Goal: Communication & Community: Ask a question

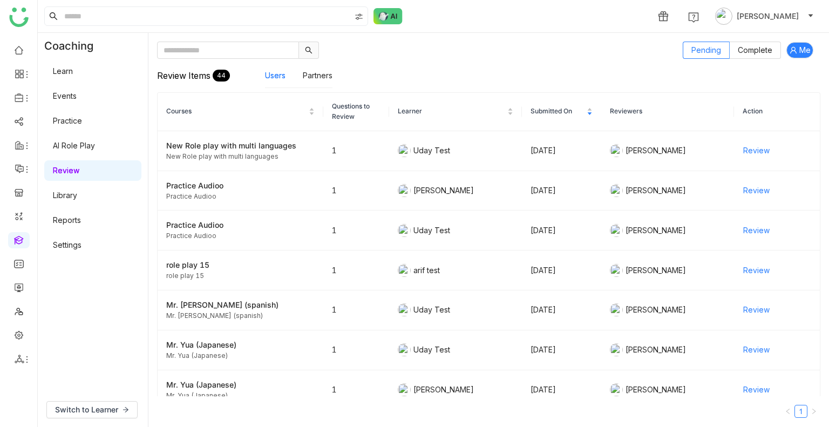
click at [76, 195] on link "Library" at bounding box center [65, 194] width 24 height 9
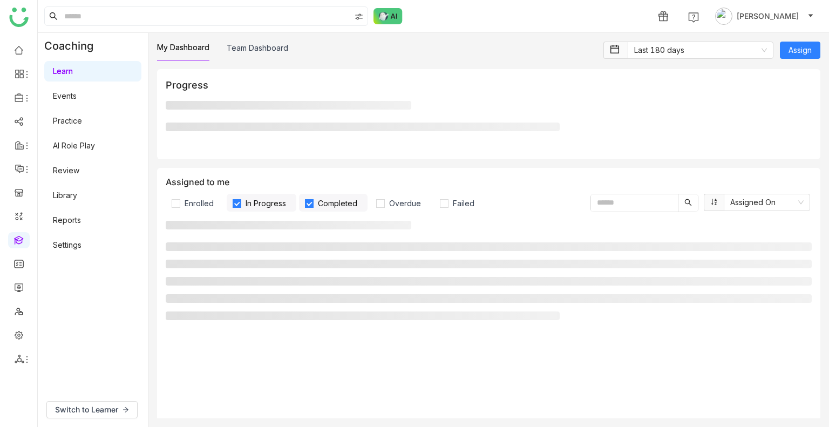
click at [83, 150] on link "AI Role Play" at bounding box center [74, 145] width 42 height 9
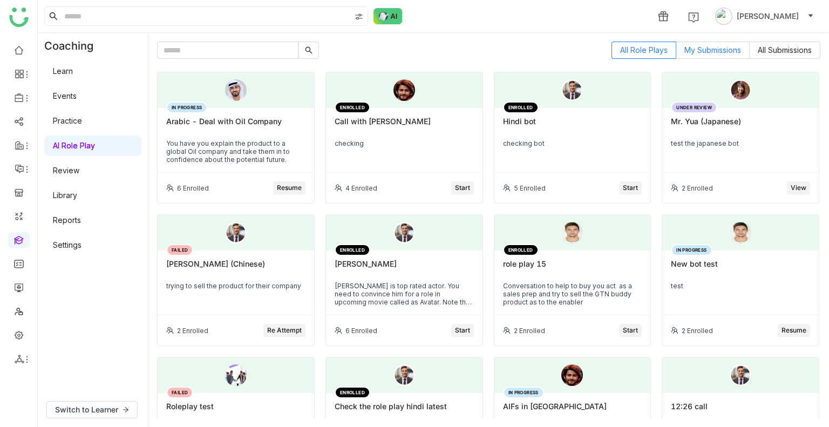
click at [690, 51] on span "My Submissions" at bounding box center [712, 49] width 57 height 9
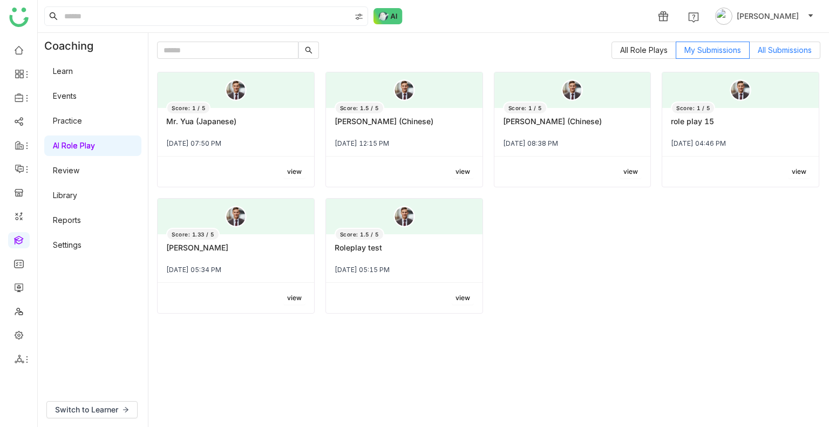
click at [766, 47] on span "All Submissions" at bounding box center [784, 49] width 54 height 9
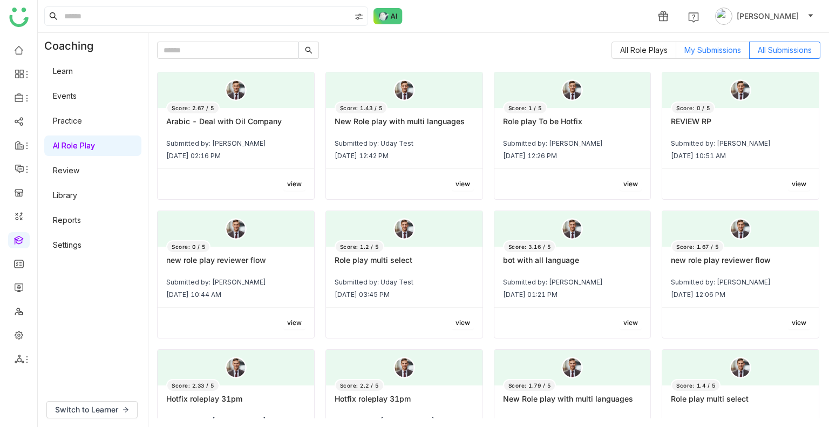
click at [695, 42] on label "My Submissions" at bounding box center [712, 50] width 73 height 17
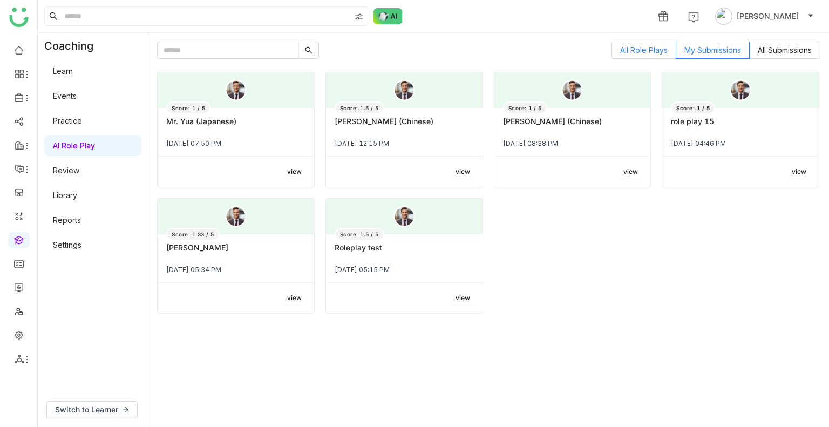
click at [633, 45] on span "All Role Plays" at bounding box center [643, 49] width 47 height 9
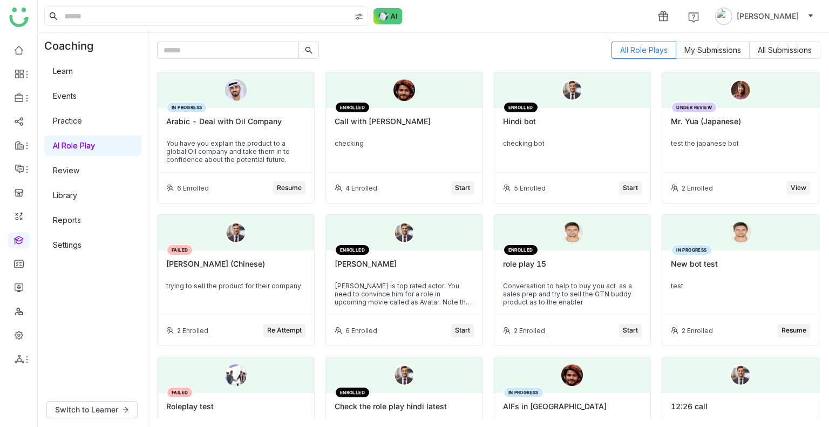
click at [80, 150] on link "AI Role Play" at bounding box center [74, 145] width 42 height 9
click at [688, 53] on span "My Submissions" at bounding box center [712, 49] width 57 height 9
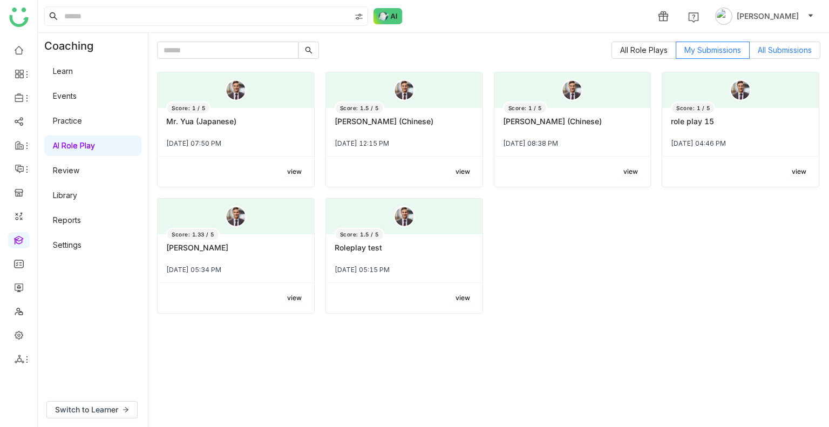
click at [777, 50] on span "All Submissions" at bounding box center [784, 49] width 54 height 9
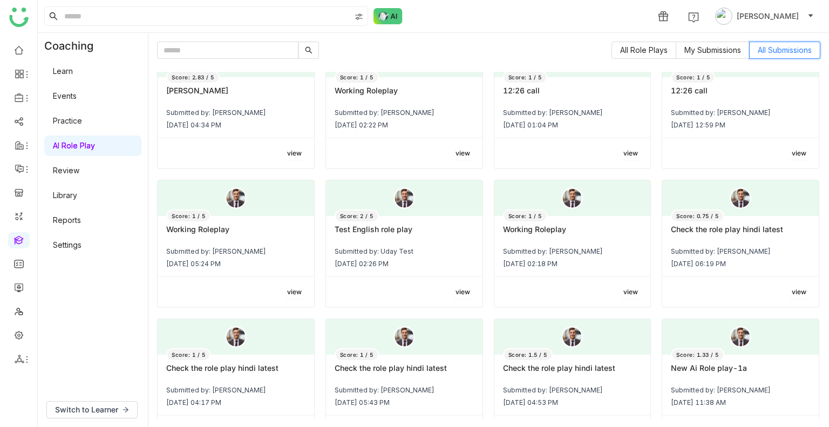
scroll to position [3799, 0]
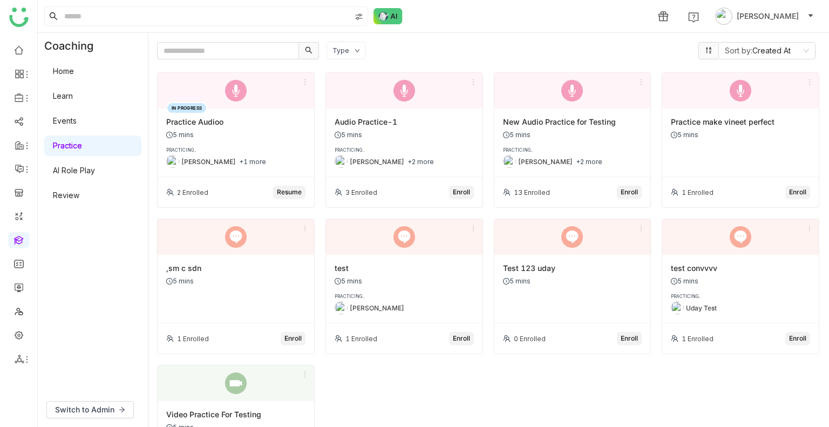
click at [277, 4] on div "1 Uday Bhanu" at bounding box center [433, 16] width 791 height 32
click at [585, 397] on div "IN PROGRESS Practice Audioo 5 mins PRACTICING.. Uday Bhanu +1 more 2 Enrolled R…" at bounding box center [488, 286] width 663 height 428
click at [69, 190] on link "Review" at bounding box center [66, 194] width 26 height 9
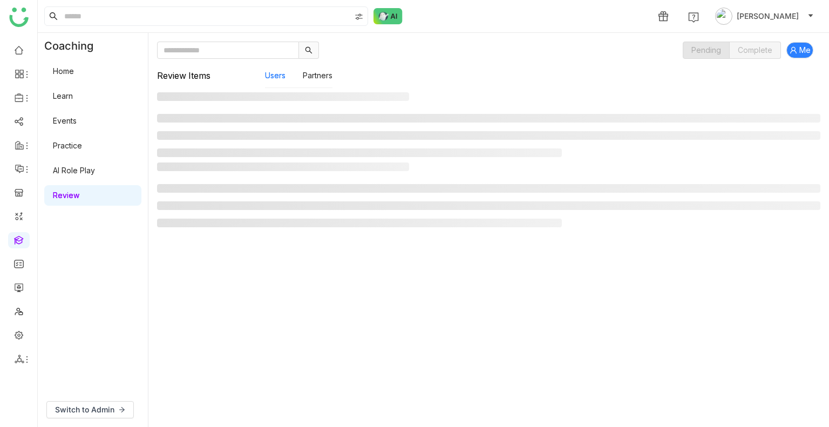
click at [69, 190] on link "Review" at bounding box center [66, 194] width 26 height 9
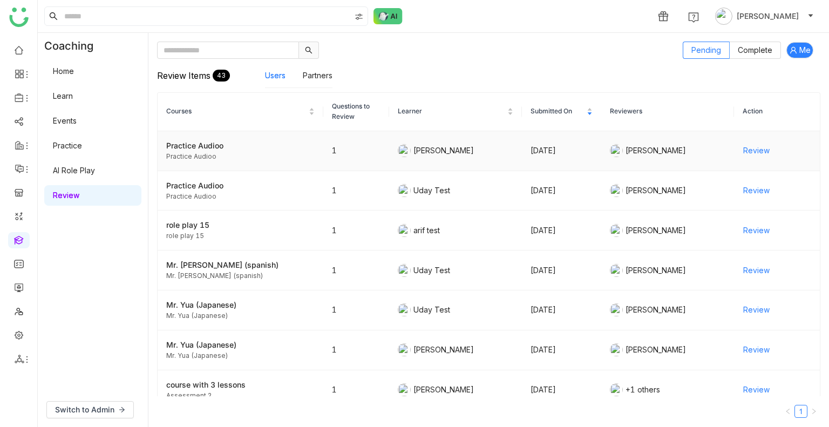
click at [752, 150] on span "Review" at bounding box center [756, 151] width 26 height 12
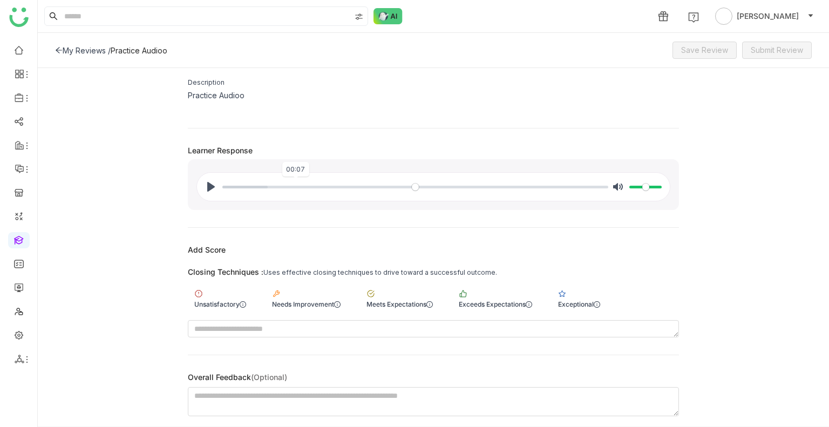
scroll to position [100, 0]
click at [276, 301] on div "Needs Improvement" at bounding box center [306, 305] width 69 height 8
click at [708, 53] on span "Save Review" at bounding box center [704, 50] width 47 height 12
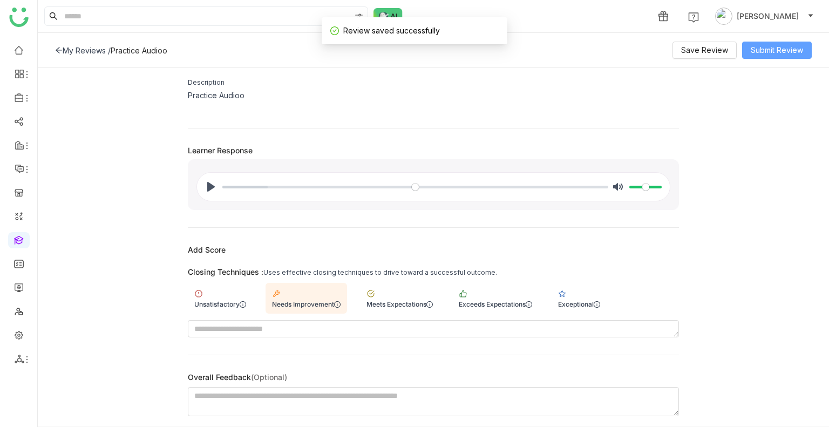
click at [759, 53] on span "Submit Review" at bounding box center [776, 50] width 52 height 12
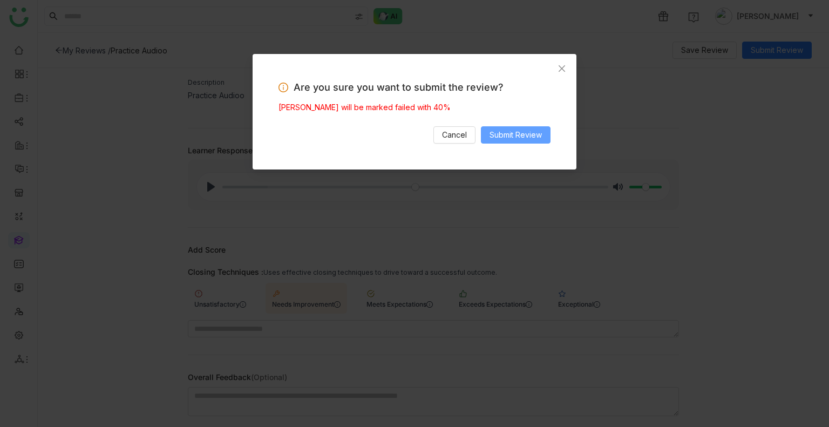
click at [540, 140] on span "Submit Review" at bounding box center [515, 135] width 52 height 12
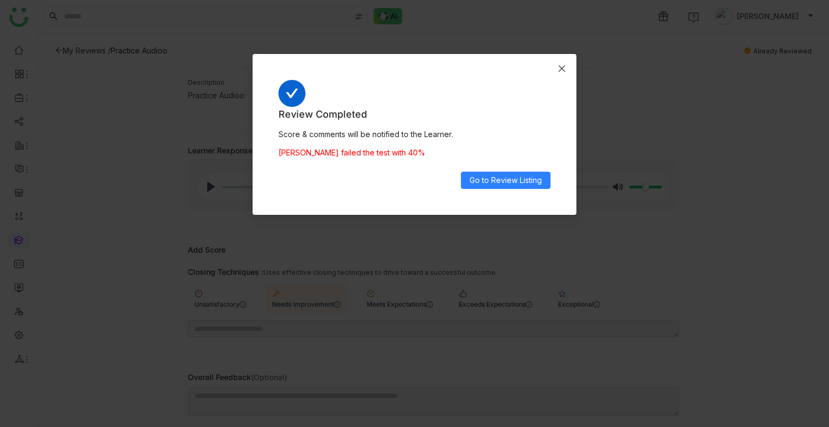
click at [568, 69] on span "Close" at bounding box center [561, 68] width 29 height 29
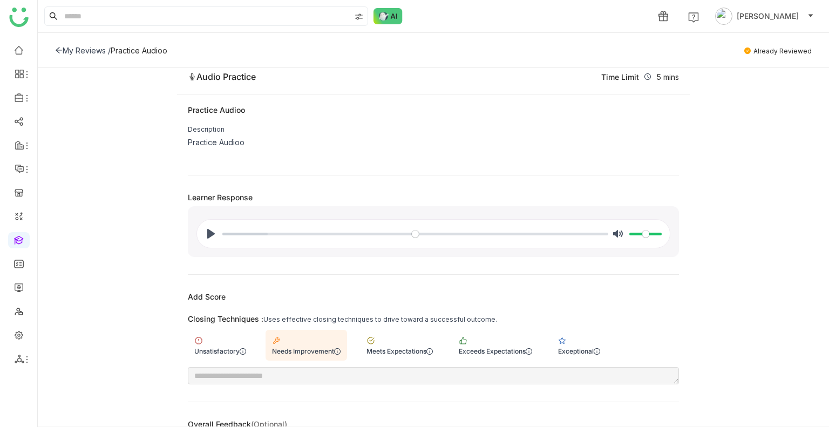
scroll to position [53, 0]
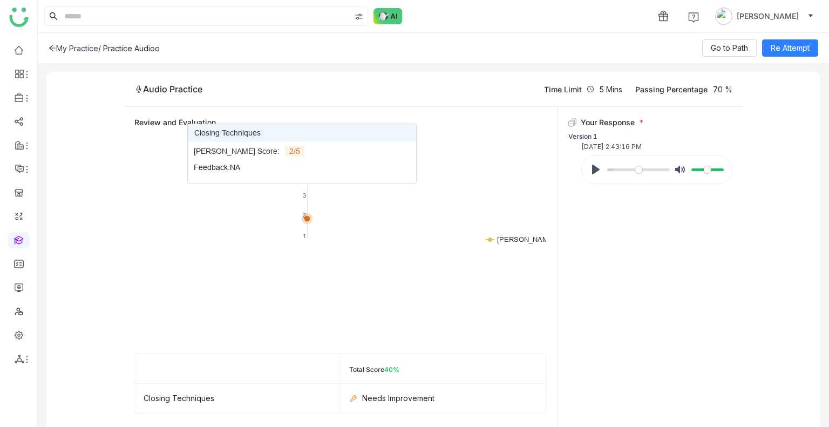
click at [303, 192] on text "3" at bounding box center [304, 196] width 3 height 8
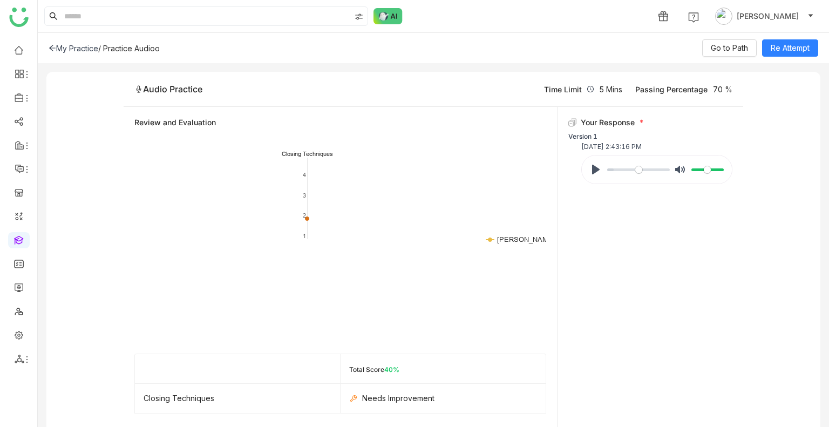
click at [89, 47] on div "My Practice" at bounding box center [74, 48] width 50 height 9
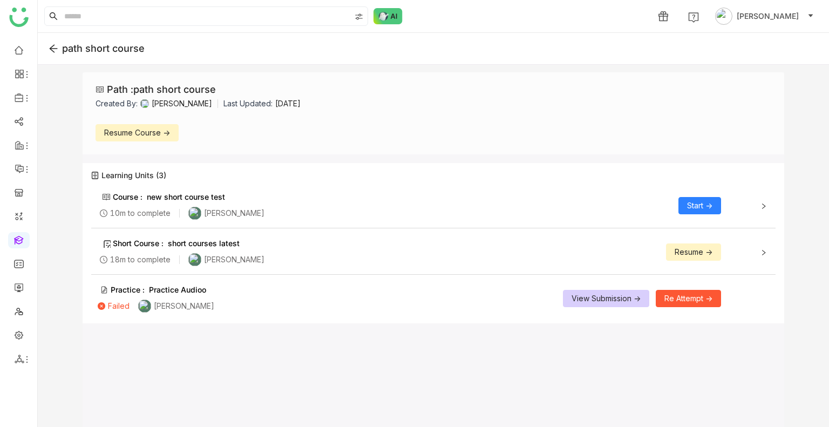
click at [83, 49] on div "path short course" at bounding box center [103, 49] width 83 height 8
click at [57, 51] on icon at bounding box center [54, 49] width 10 height 10
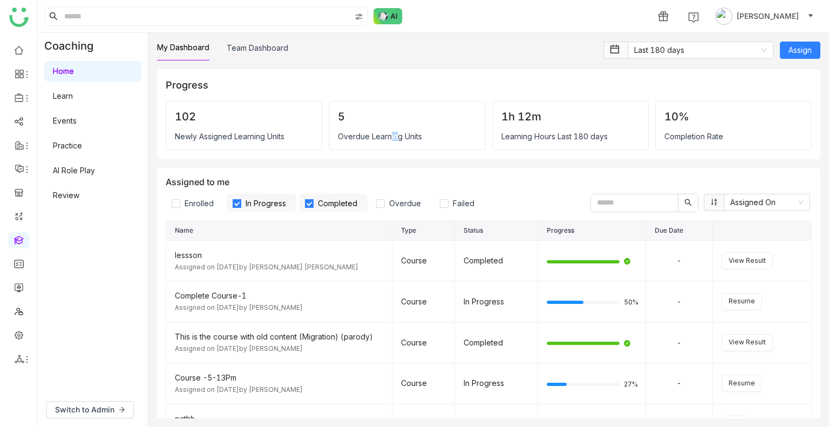
drag, startPoint x: 391, startPoint y: 144, endPoint x: 384, endPoint y: 135, distance: 10.8
click at [384, 135] on div "5 Overdue Learning Units" at bounding box center [407, 125] width 156 height 49
click at [384, 135] on div "Overdue Learning Units" at bounding box center [407, 136] width 138 height 9
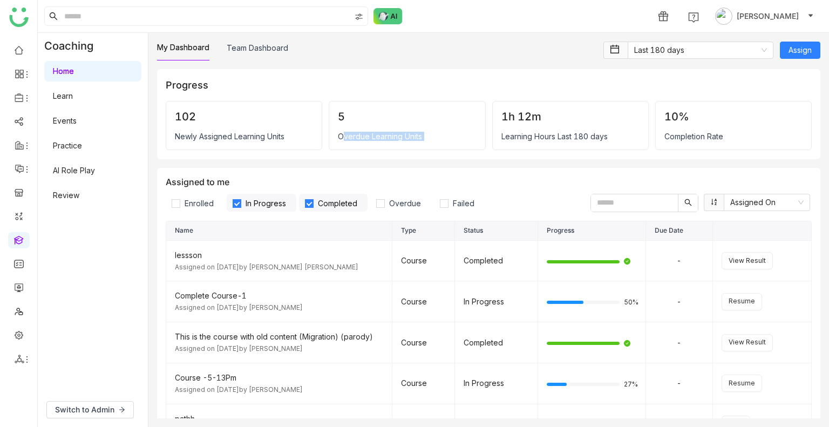
click at [384, 135] on div "Overdue Learning Units" at bounding box center [407, 136] width 138 height 9
click at [384, 134] on div "Overdue Learning Units" at bounding box center [407, 136] width 138 height 9
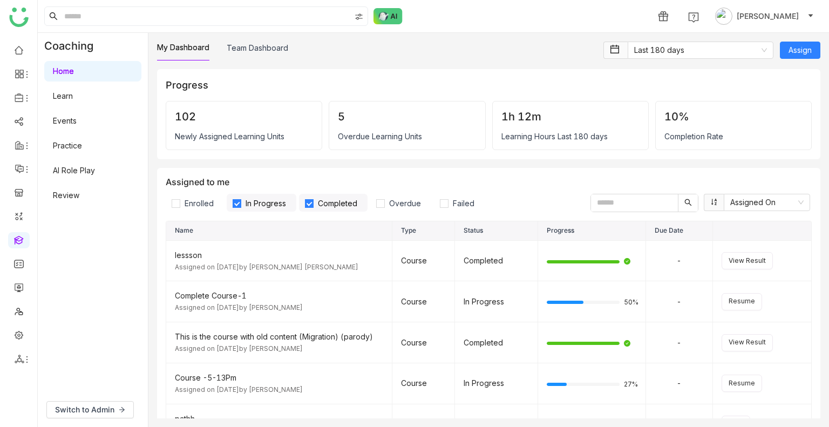
click at [664, 117] on div "10%" at bounding box center [733, 116] width 138 height 13
click at [667, 42] on nz-select-item "Last 180 days" at bounding box center [700, 50] width 133 height 16
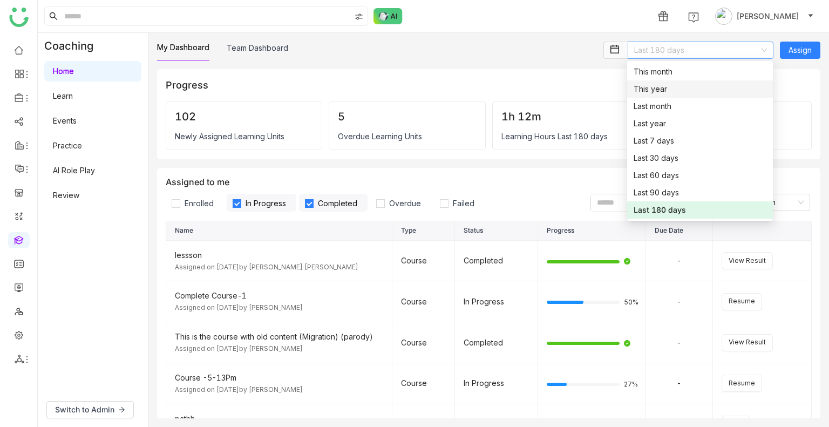
click at [654, 93] on div "This year" at bounding box center [699, 89] width 133 height 12
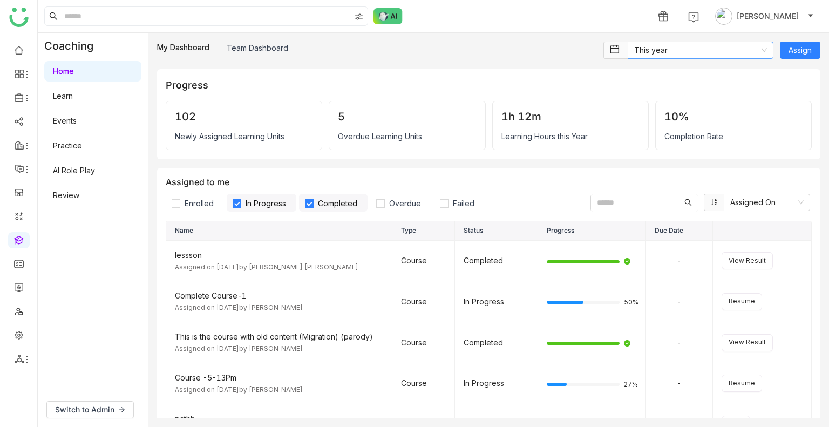
click at [655, 52] on nz-select-item "This year" at bounding box center [700, 50] width 133 height 16
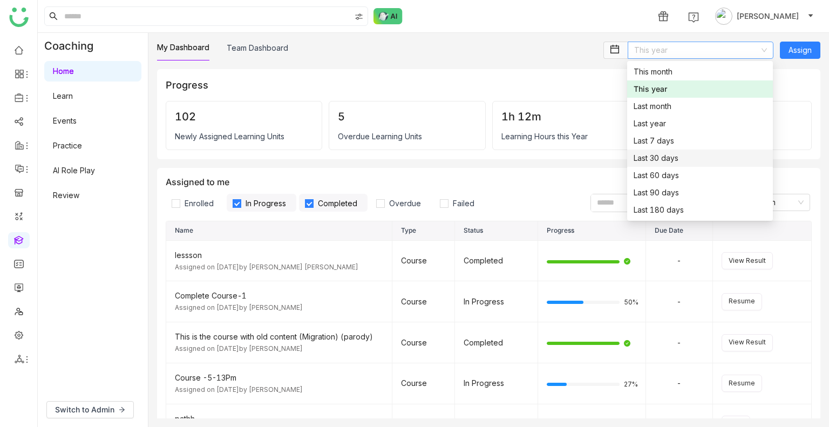
click at [653, 151] on nz-option-item "Last 30 days" at bounding box center [700, 157] width 146 height 17
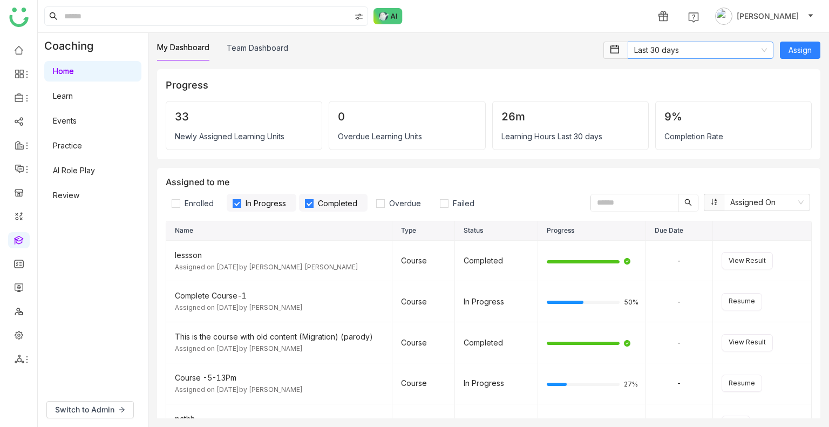
click at [652, 43] on nz-select-item "Last 30 days" at bounding box center [700, 50] width 133 height 16
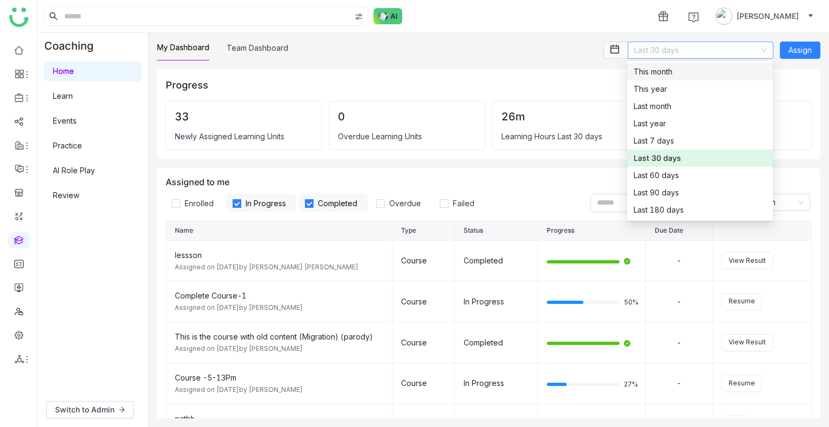
click at [643, 73] on div "This month" at bounding box center [699, 72] width 133 height 12
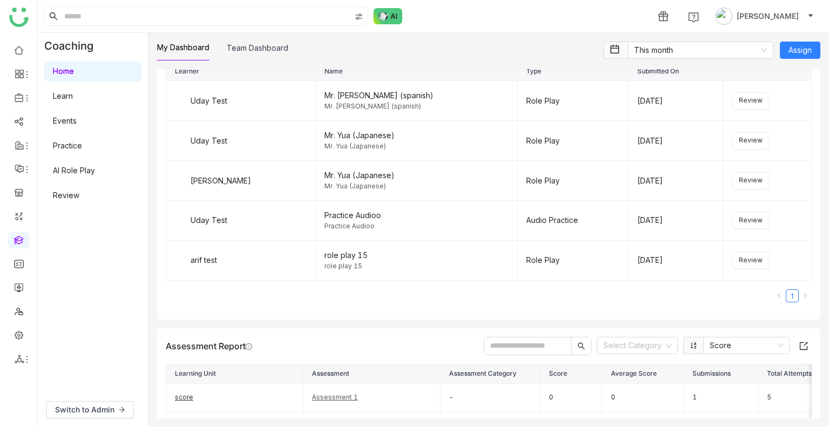
scroll to position [1138, 0]
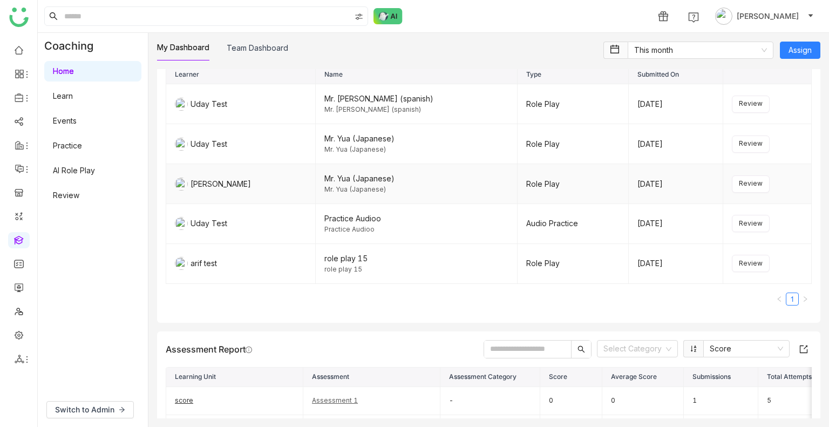
click at [353, 181] on div "Mr. Yua (Japanese)" at bounding box center [416, 179] width 184 height 12
click at [739, 189] on span "Review" at bounding box center [751, 184] width 24 height 10
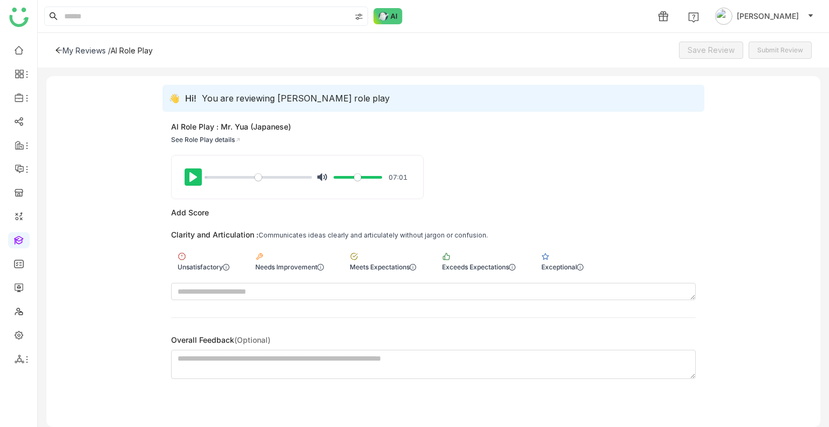
click at [199, 177] on button "Pause Play" at bounding box center [193, 176] width 17 height 17
type input "****"
click at [221, 179] on input "Seek" at bounding box center [257, 177] width 107 height 10
click at [203, 198] on div "Pause Play % buffered 00:40 Unmute Mute 07:01" at bounding box center [297, 176] width 251 height 43
click at [197, 176] on button "Pause Play" at bounding box center [193, 176] width 17 height 17
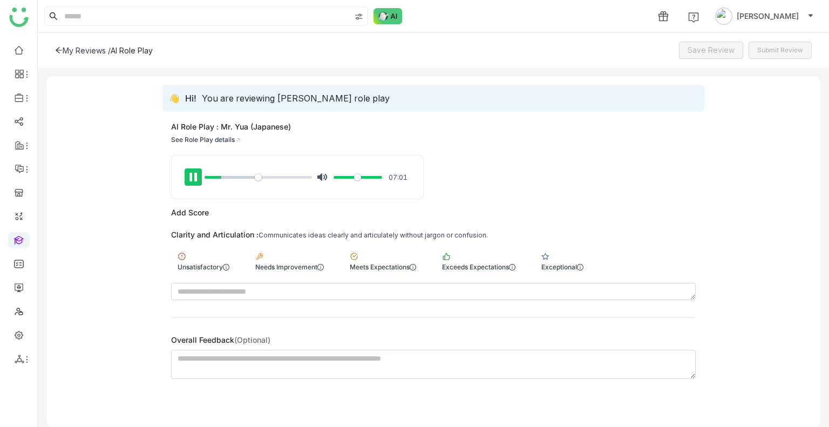
type input "*****"
click at [273, 263] on div "Needs Improvement" at bounding box center [289, 267] width 69 height 8
click at [706, 54] on span "Save Review" at bounding box center [710, 50] width 47 height 12
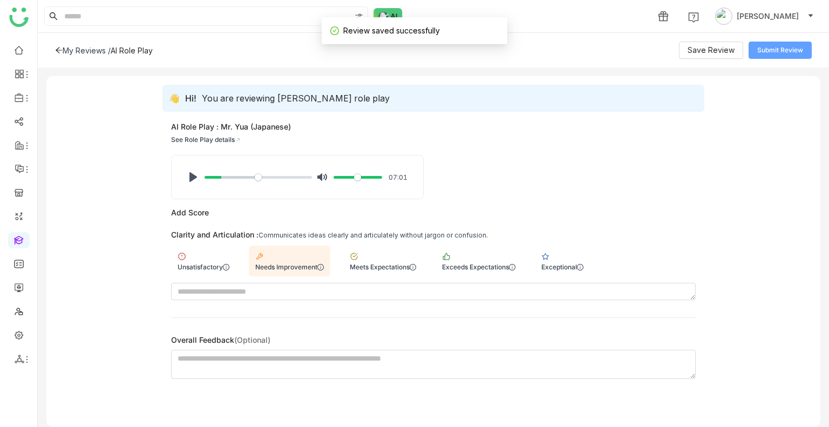
click at [762, 52] on span "Submit Review" at bounding box center [780, 50] width 46 height 10
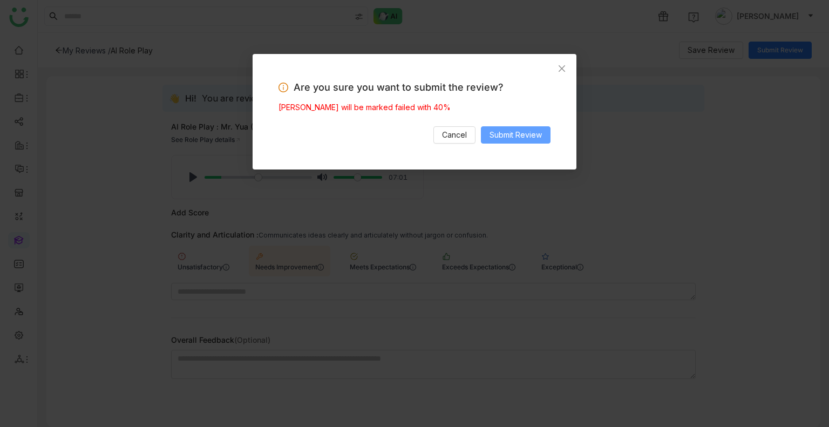
click at [497, 132] on span "Submit Review" at bounding box center [515, 135] width 52 height 12
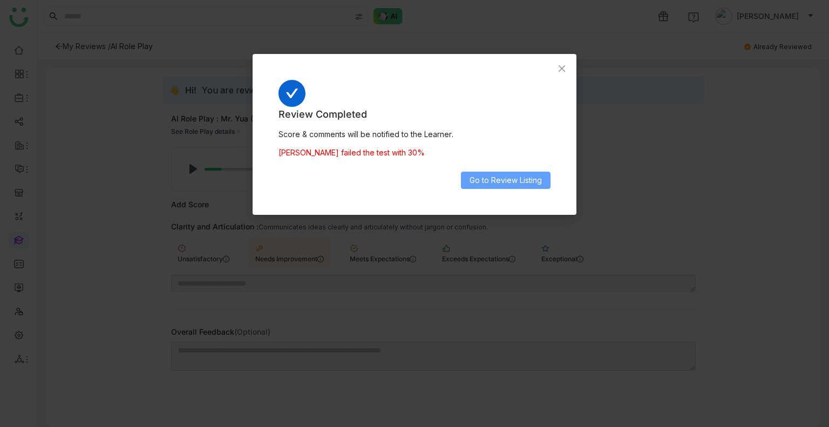
click at [490, 181] on span "Go to Review Listing" at bounding box center [505, 180] width 72 height 12
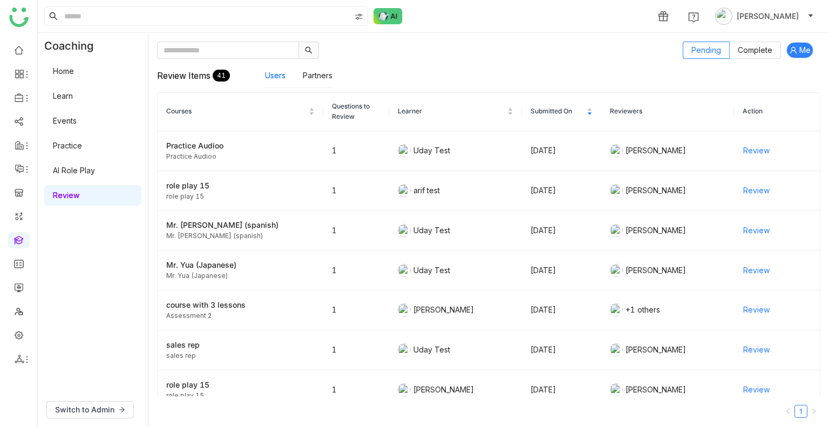
click at [490, 181] on td "arif test" at bounding box center [455, 191] width 132 height 40
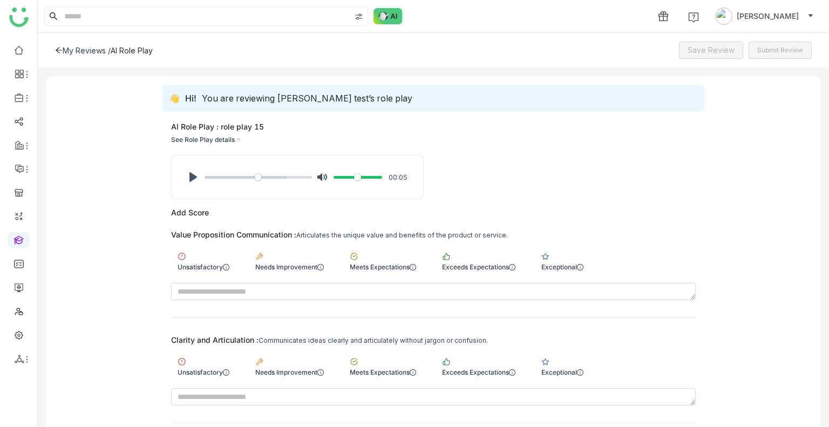
click at [78, 51] on div "My Reviews /" at bounding box center [87, 50] width 48 height 9
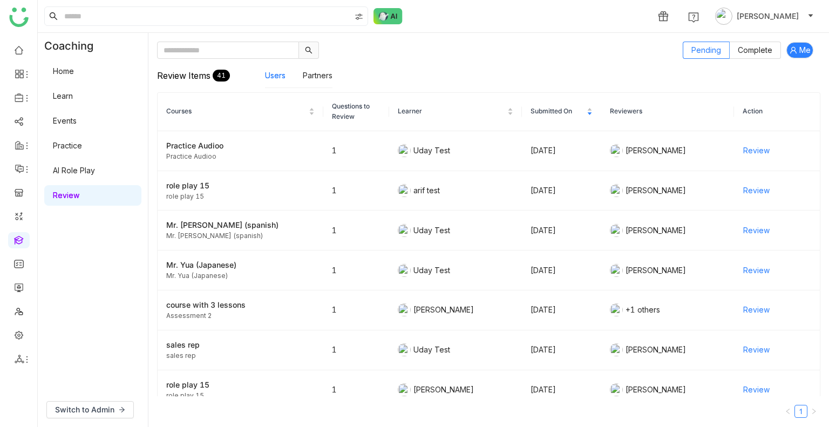
click at [741, 60] on div "Review Items 41 Users Partners" at bounding box center [488, 75] width 663 height 33
click at [747, 53] on span "Complete" at bounding box center [755, 49] width 35 height 9
click at [73, 99] on link "Learn" at bounding box center [63, 95] width 20 height 9
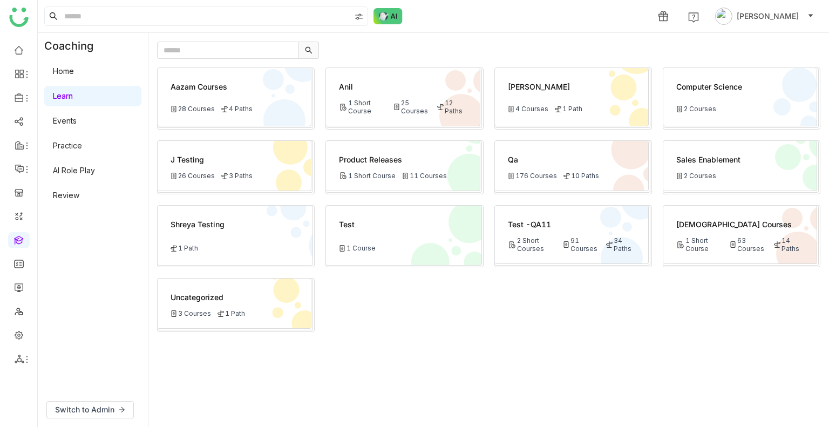
click at [86, 399] on div "Switch to Admin" at bounding box center [93, 409] width 110 height 35
click at [86, 407] on span "Switch to Admin" at bounding box center [84, 410] width 59 height 12
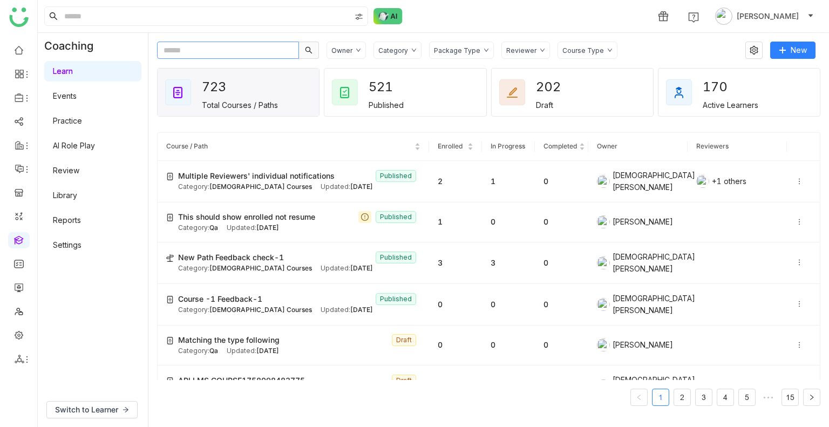
click at [221, 56] on input "text" at bounding box center [228, 50] width 142 height 17
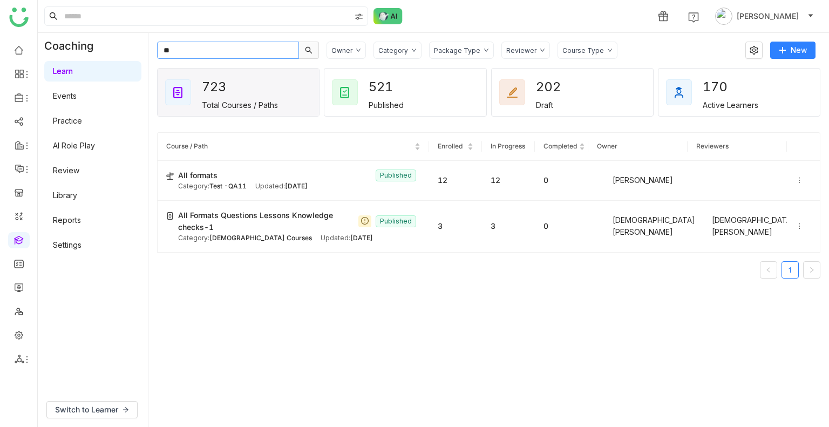
type input "*"
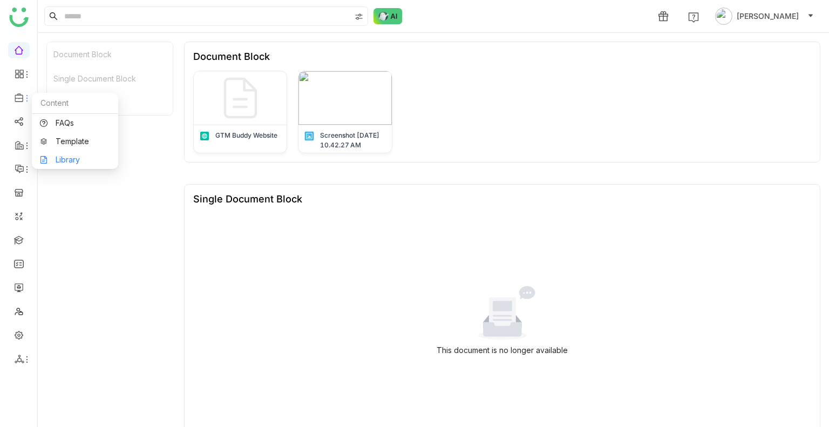
click at [74, 161] on link "Library" at bounding box center [75, 160] width 70 height 8
click at [74, 161] on body "1 Uday Bhanu Document Block Single Document Block Document Block Document Block…" at bounding box center [414, 213] width 829 height 427
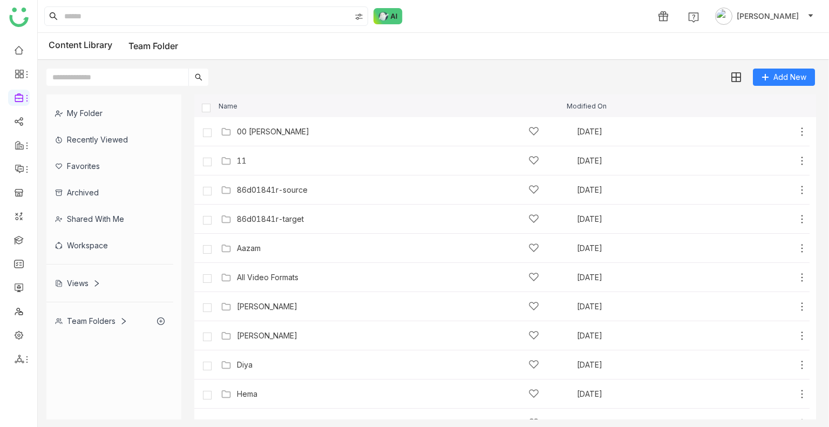
click at [78, 278] on div "Views" at bounding box center [77, 282] width 45 height 9
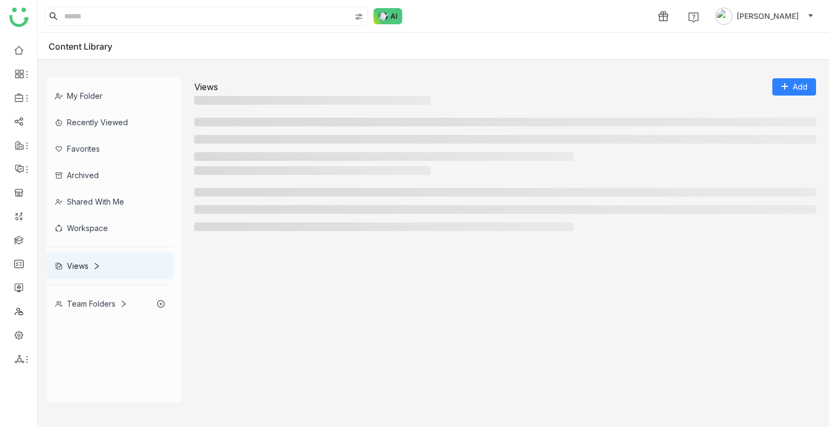
click at [78, 278] on div "My Folder Recently Viewed Favorites Archived Shared with me Workspace Views Tea…" at bounding box center [113, 197] width 135 height 240
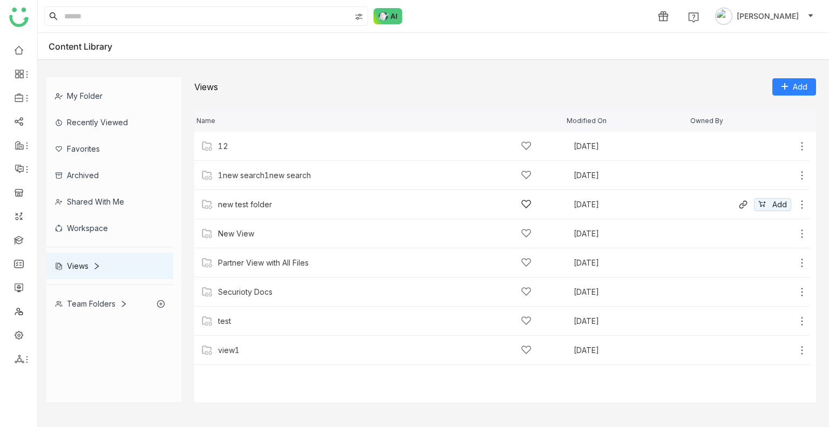
click at [246, 199] on div "new test folder" at bounding box center [374, 204] width 313 height 11
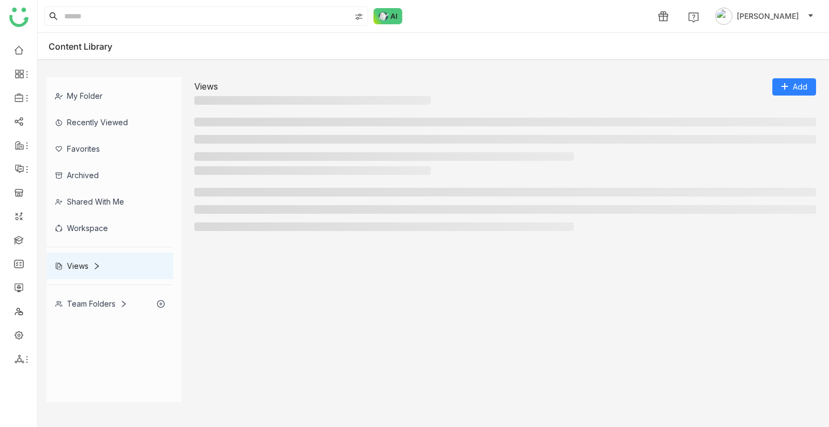
click at [246, 199] on ul at bounding box center [505, 209] width 622 height 43
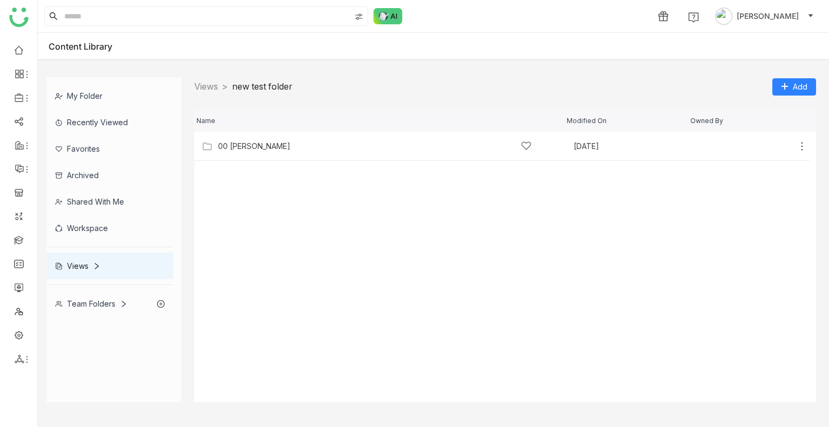
click at [214, 94] on div "Views > new test folder > Add" at bounding box center [505, 86] width 622 height 19
click at [801, 148] on icon at bounding box center [801, 146] width 11 height 11
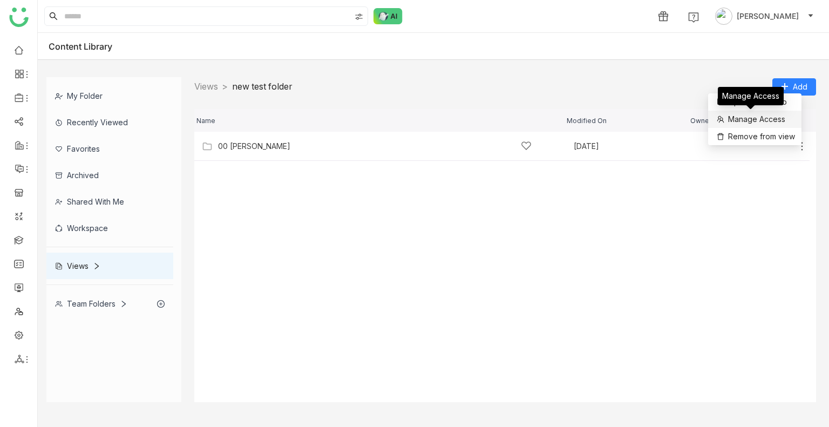
click at [770, 118] on span "Manage Access" at bounding box center [756, 119] width 57 height 12
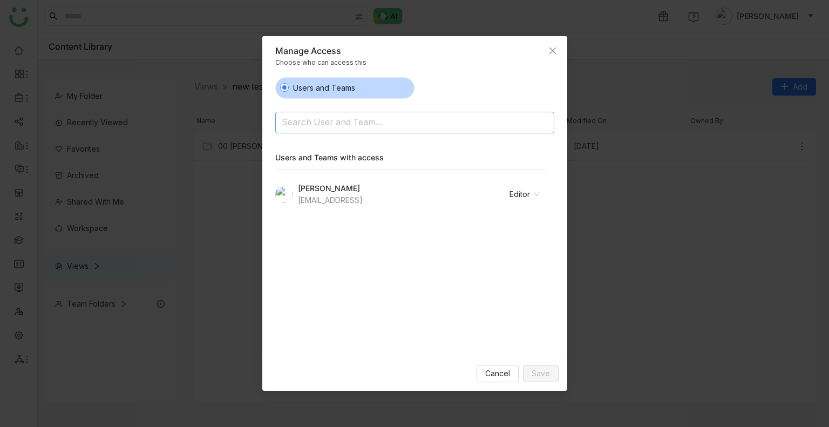
click at [365, 118] on input at bounding box center [387, 122] width 210 height 17
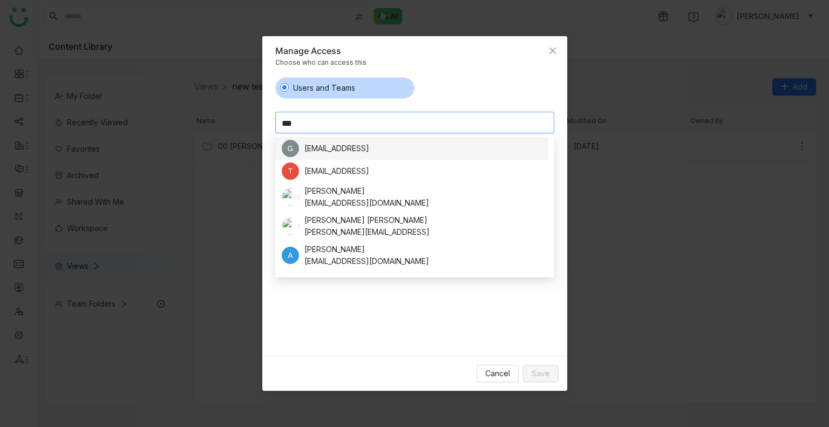
type input "****"
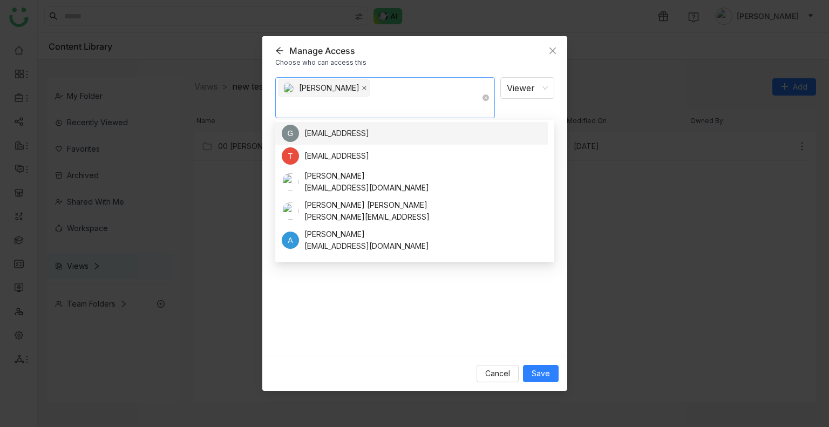
click at [361, 90] on icon at bounding box center [363, 87] width 5 height 5
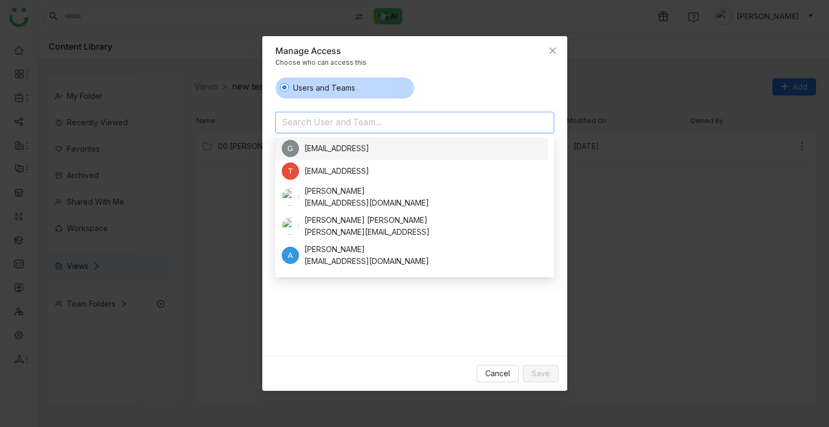
click at [334, 129] on input at bounding box center [387, 122] width 210 height 17
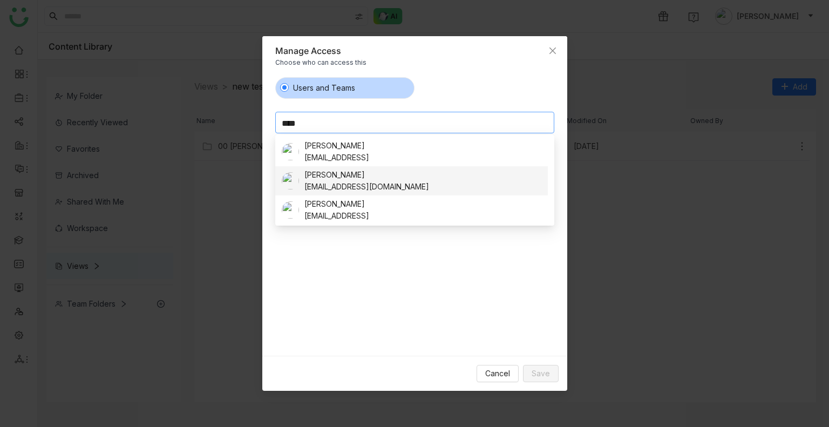
scroll to position [53, 0]
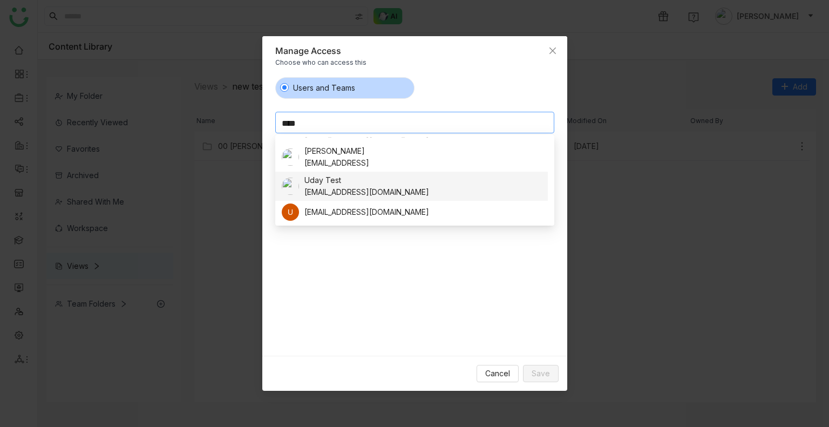
type input "****"
click at [330, 183] on div "Uday Test" at bounding box center [366, 180] width 125 height 12
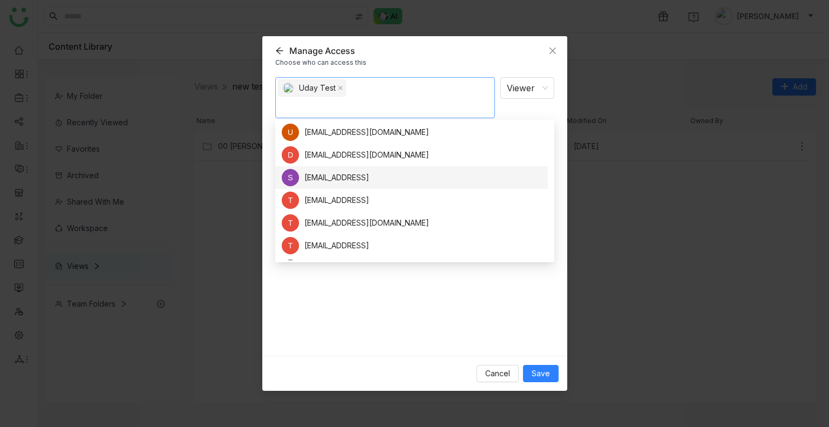
scroll to position [1397, 0]
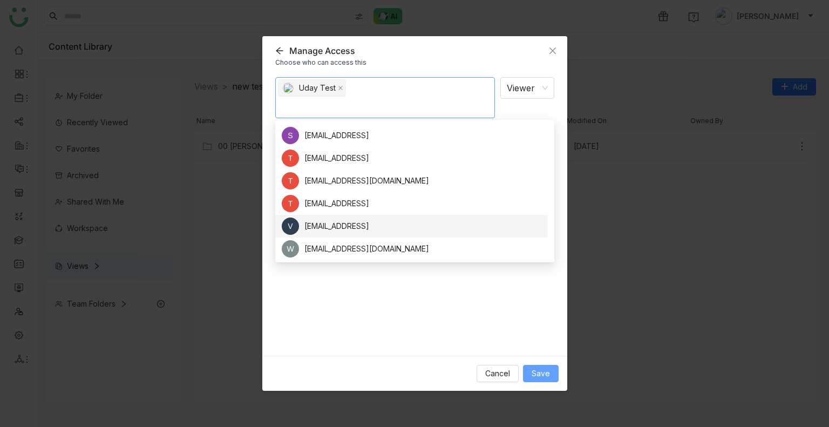
click at [537, 373] on span "Save" at bounding box center [540, 373] width 18 height 12
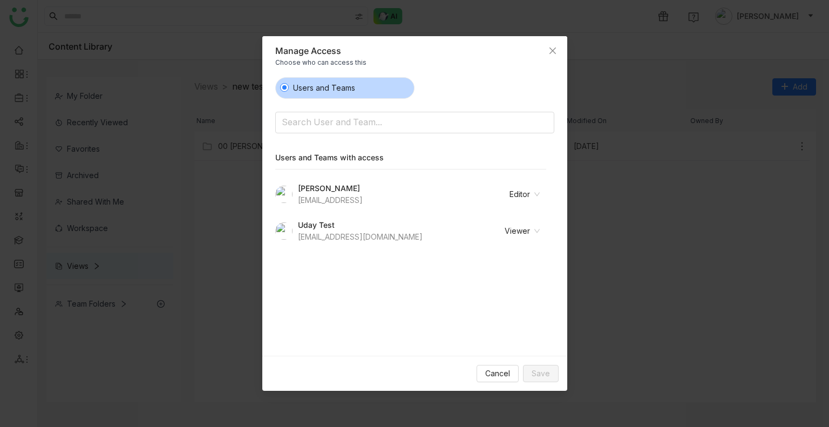
click at [641, 322] on nz-modal-container "Manage Access Choose who can access this Users and Teams Search User and Team..…" at bounding box center [414, 213] width 829 height 427
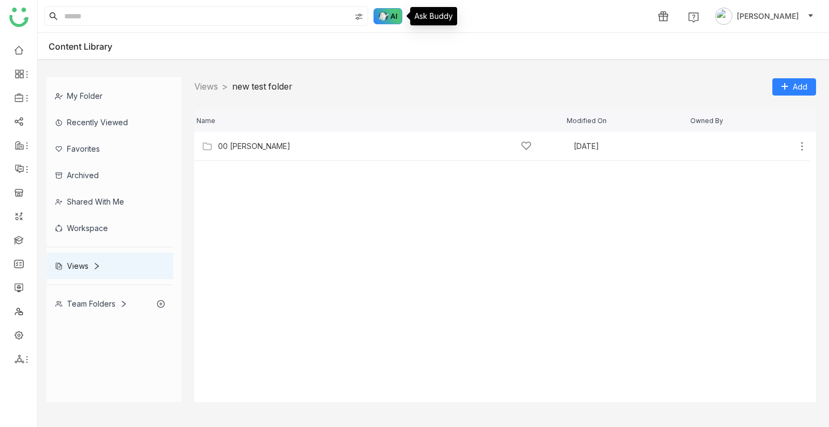
click at [391, 24] on img at bounding box center [387, 16] width 29 height 16
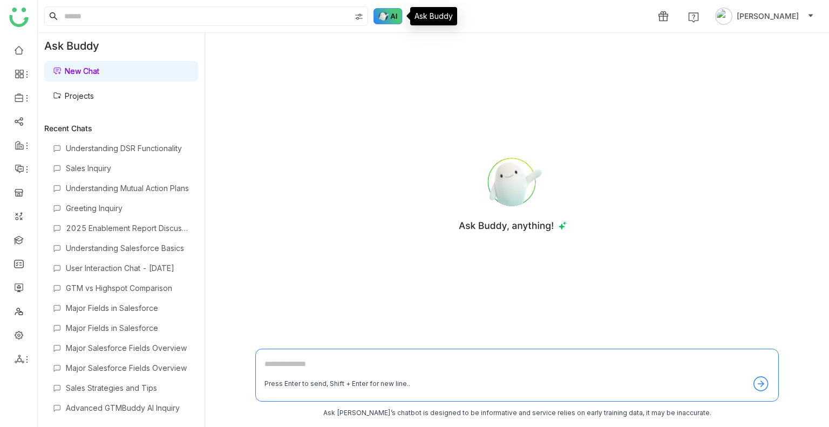
click at [387, 19] on img at bounding box center [387, 16] width 29 height 16
click at [75, 92] on link "Projects" at bounding box center [73, 95] width 41 height 9
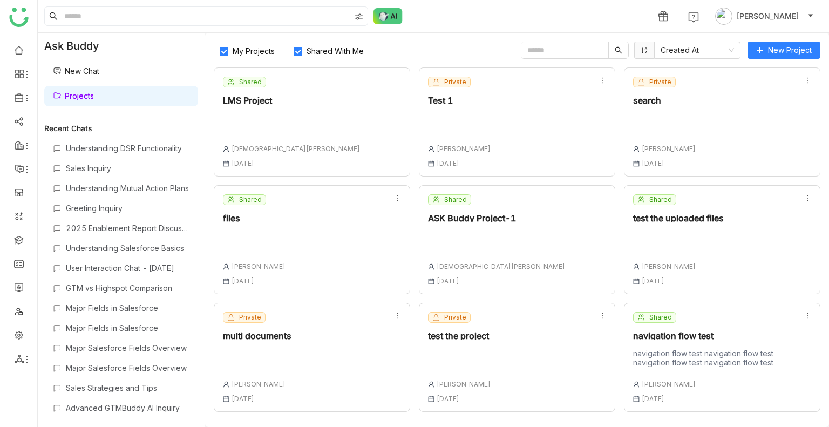
click at [322, 48] on span "Shared With Me" at bounding box center [335, 50] width 66 height 9
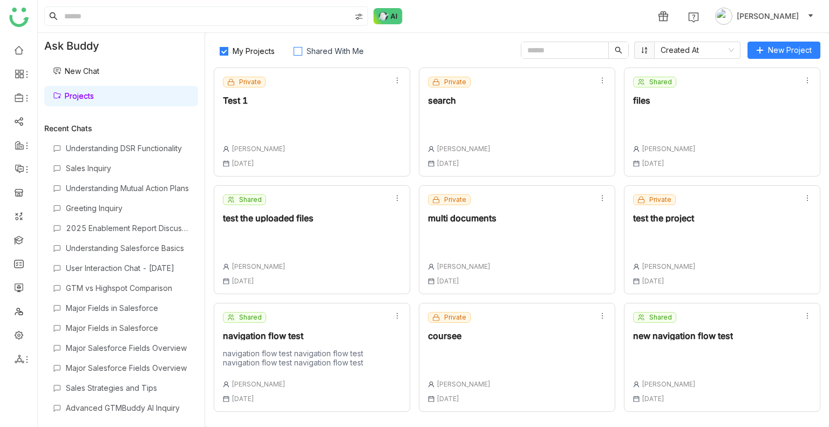
click at [322, 48] on span "Shared With Me" at bounding box center [335, 50] width 66 height 9
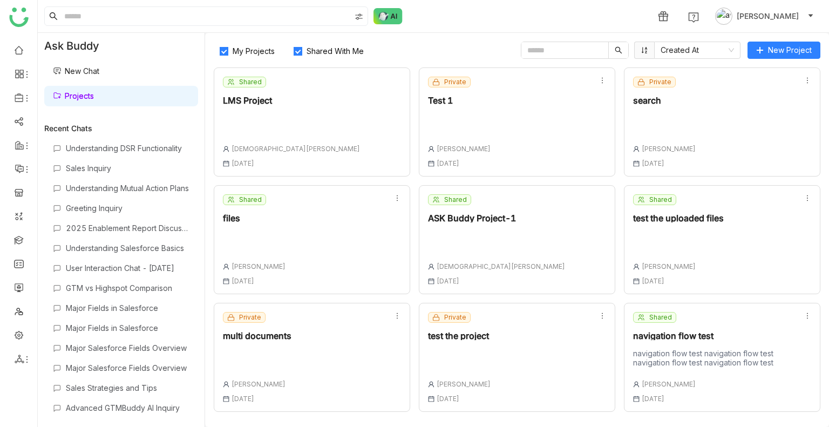
click at [768, 19] on span "[PERSON_NAME]" at bounding box center [767, 16] width 62 height 12
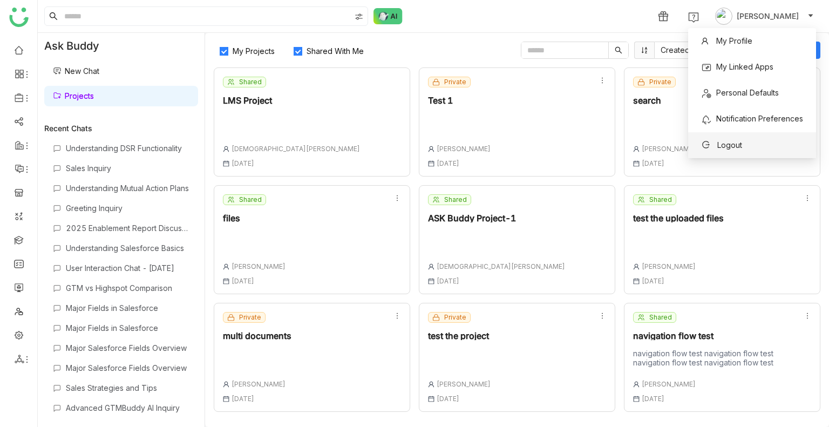
click at [745, 148] on span "Logout" at bounding box center [721, 144] width 54 height 17
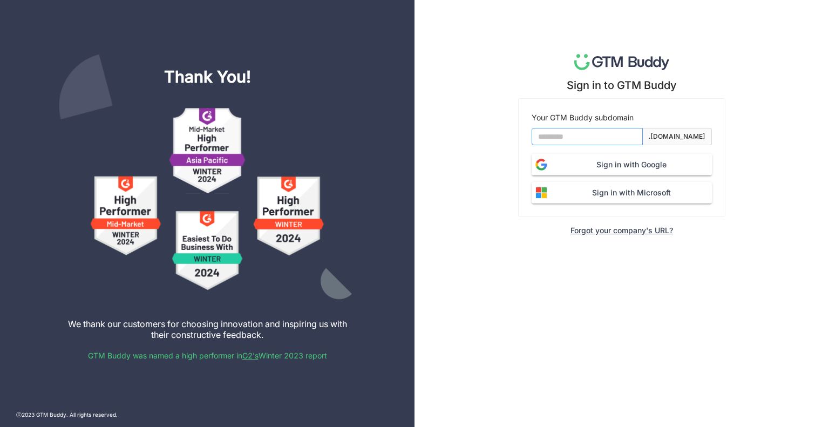
click at [590, 135] on input at bounding box center [586, 136] width 111 height 17
type input "*******"
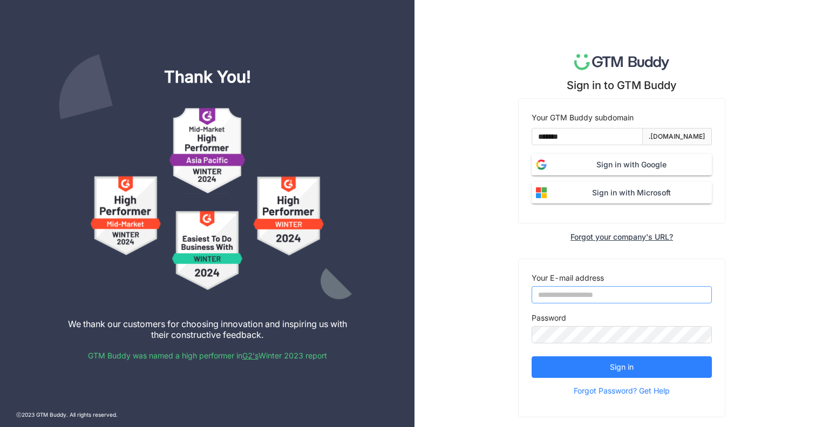
type input "**********"
click at [556, 170] on span "Sign in with Google" at bounding box center [631, 165] width 161 height 12
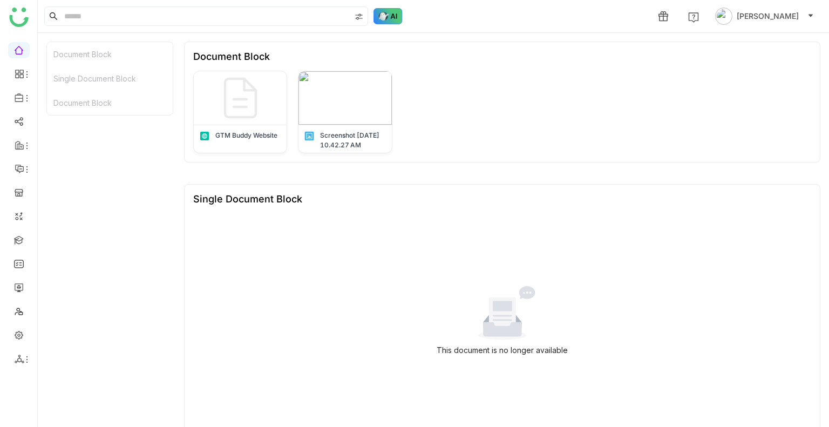
drag, startPoint x: 392, startPoint y: 4, endPoint x: 386, endPoint y: 19, distance: 15.5
click at [386, 19] on div "1 [PERSON_NAME]" at bounding box center [433, 16] width 791 height 32
click at [386, 19] on img at bounding box center [387, 16] width 29 height 16
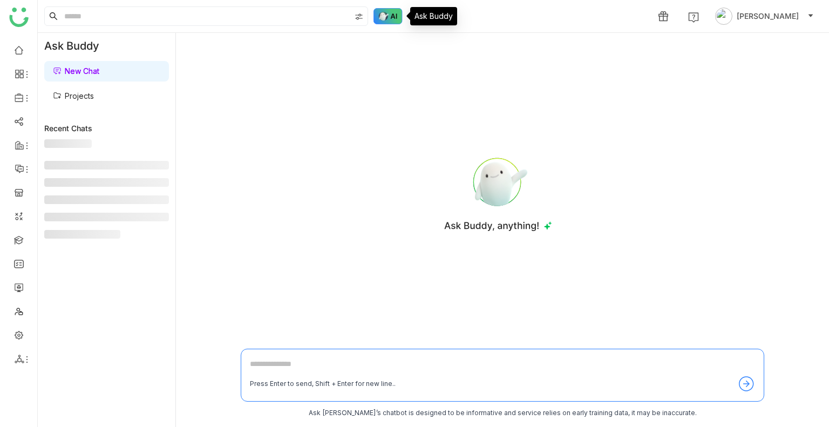
click at [386, 19] on img at bounding box center [387, 16] width 29 height 16
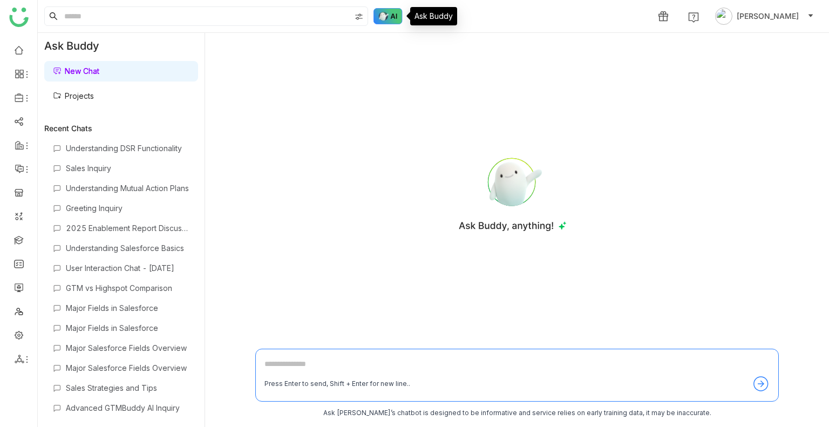
click at [386, 19] on img at bounding box center [387, 16] width 29 height 16
click at [69, 100] on link "Projects" at bounding box center [73, 95] width 41 height 9
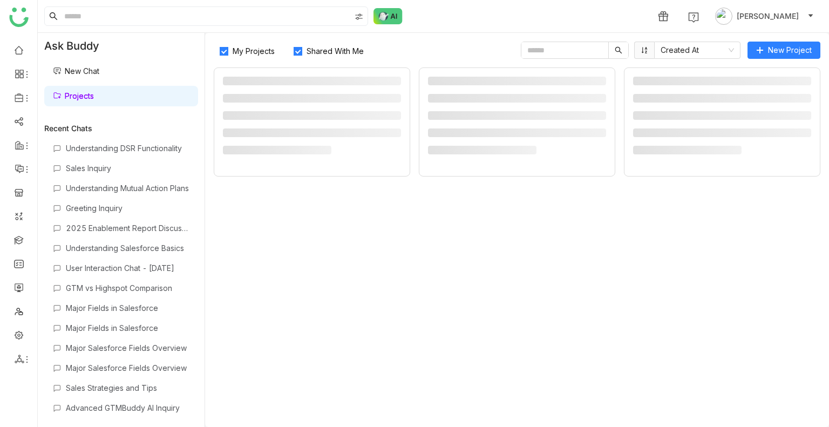
click at [69, 100] on link "Projects" at bounding box center [73, 95] width 41 height 9
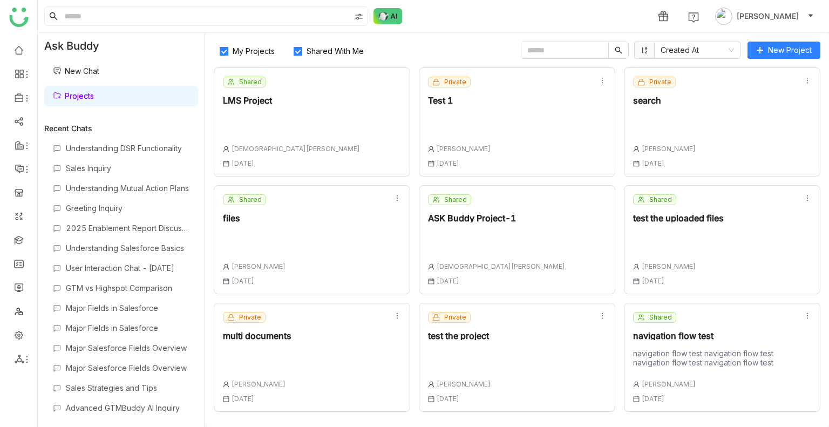
click at [336, 49] on span "Shared With Me" at bounding box center [335, 50] width 66 height 9
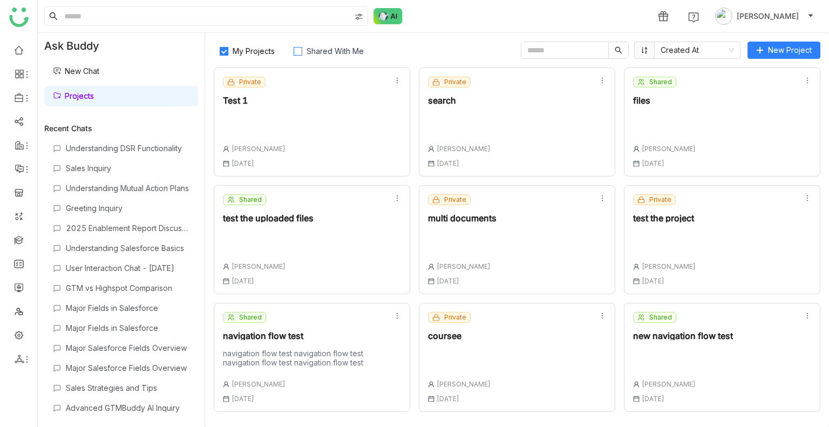
scroll to position [233, 0]
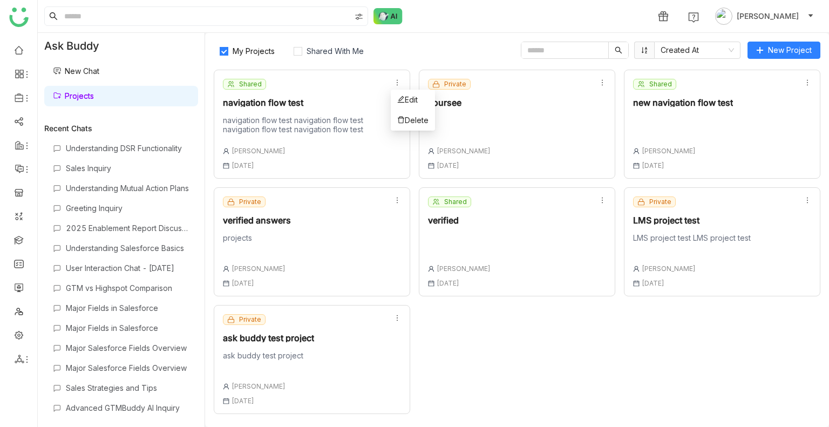
click at [393, 80] on icon at bounding box center [397, 83] width 8 height 8
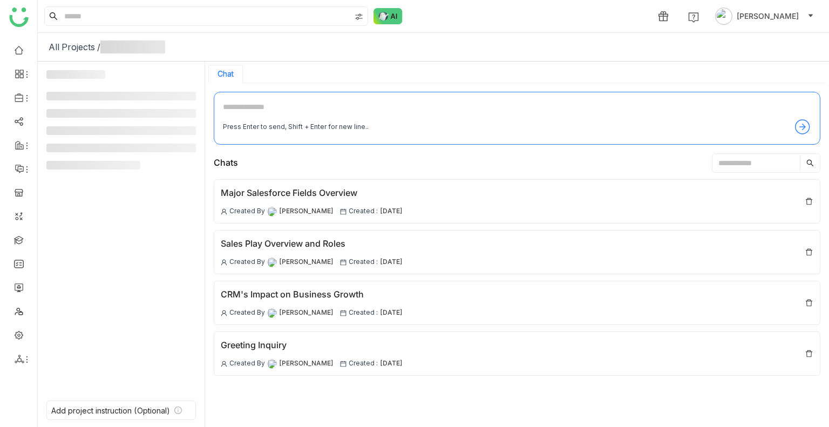
click at [402, 93] on div "Press Enter to send, Shift + Enter for new line.." at bounding box center [517, 118] width 606 height 53
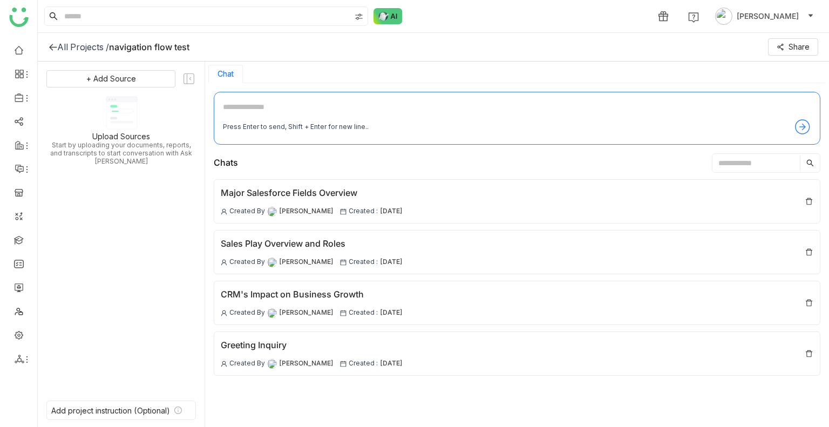
click at [153, 39] on div "All Projects / navigation flow test Share" at bounding box center [433, 47] width 791 height 29
click at [80, 46] on div "All Projects /" at bounding box center [83, 47] width 52 height 11
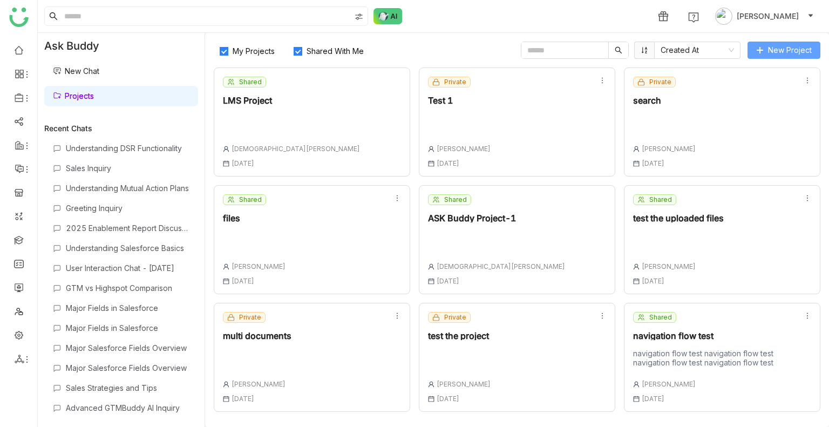
click at [778, 43] on button "New Project" at bounding box center [783, 50] width 73 height 17
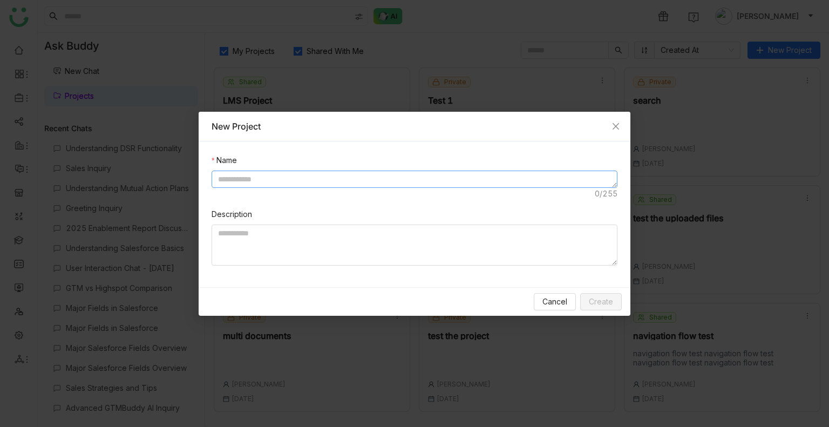
click at [306, 181] on textarea at bounding box center [414, 178] width 406 height 17
type textarea "*"
click at [310, 181] on textarea "**********" at bounding box center [414, 178] width 406 height 17
click at [374, 176] on textarea "**********" at bounding box center [414, 178] width 406 height 17
paste textarea "**********"
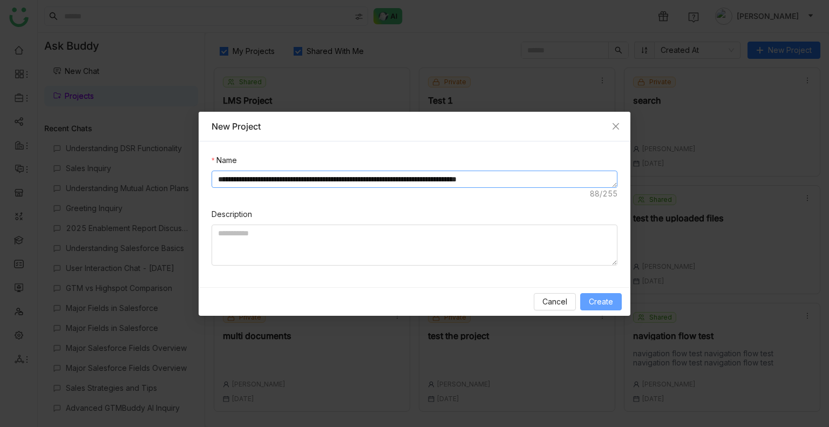
type textarea "**********"
click at [598, 296] on span "Create" at bounding box center [601, 302] width 24 height 12
